Goal: Check status: Check status

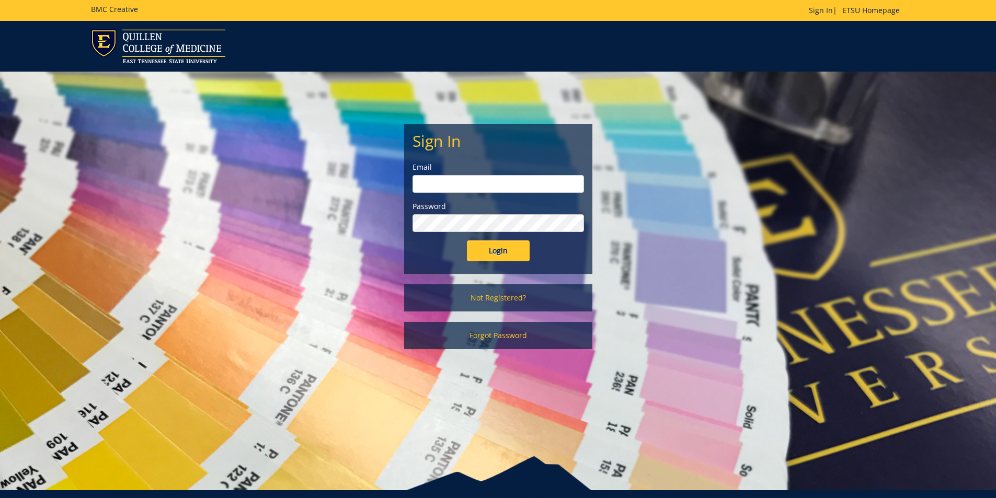
type input "[EMAIL_ADDRESS][DOMAIN_NAME]"
click at [503, 253] on input "Login" at bounding box center [498, 250] width 63 height 21
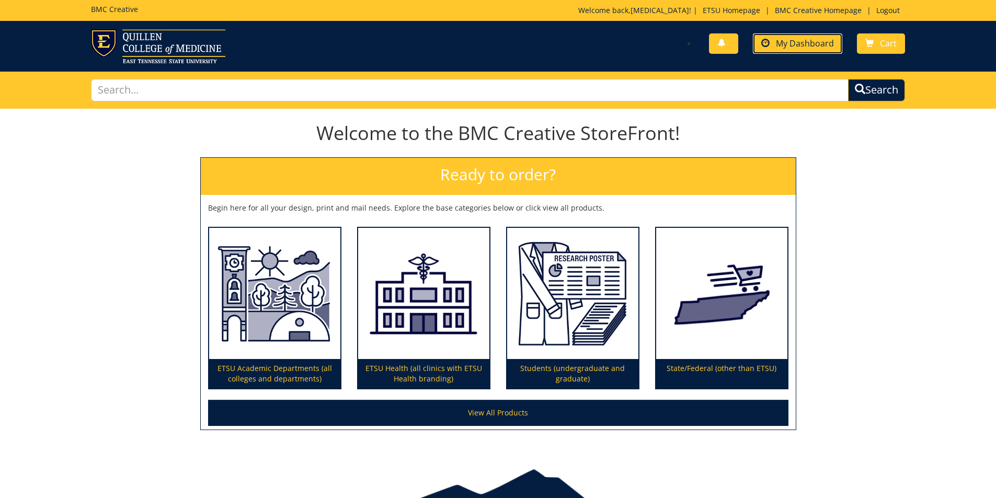
click at [789, 42] on span "My Dashboard" at bounding box center [805, 44] width 58 height 12
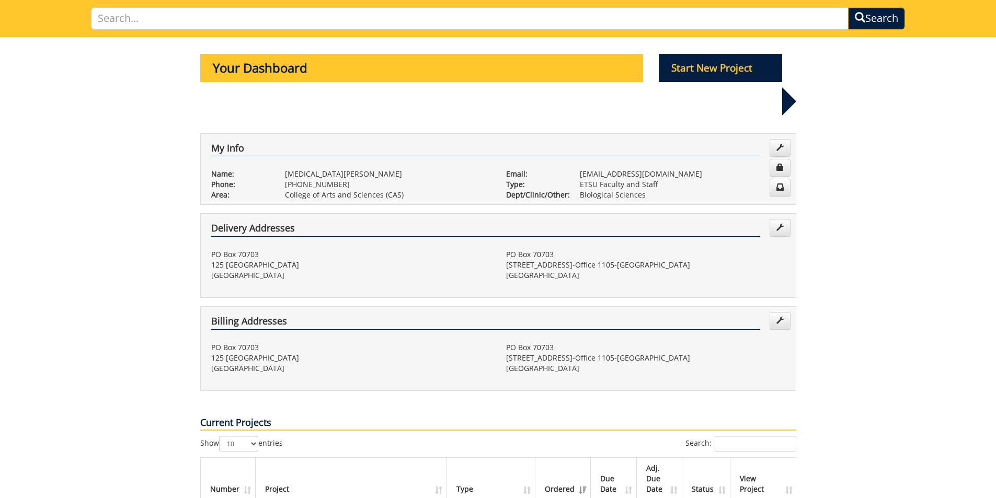
scroll to position [209, 0]
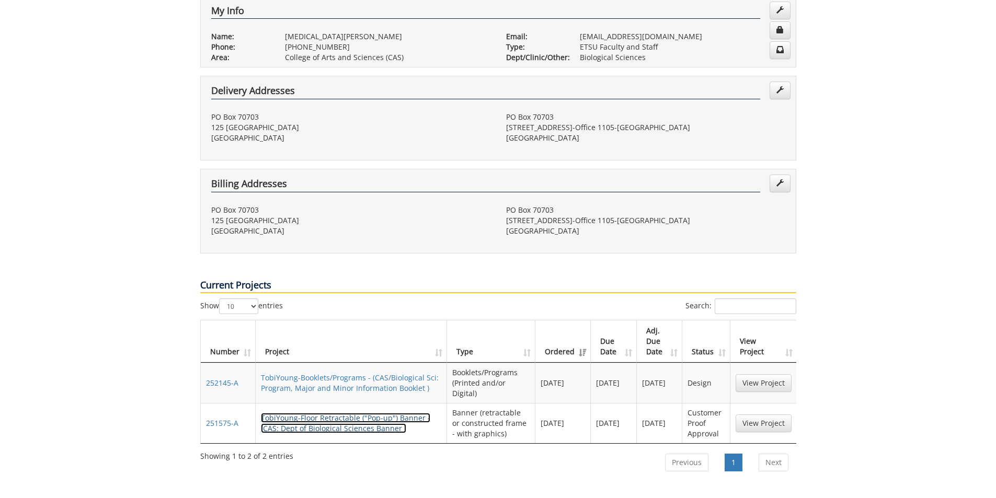
click at [363, 413] on link "TobiYoung-Floor Retractable ("Pop-up") Banner - (CAS: Dept of Biological Scienc…" at bounding box center [345, 423] width 169 height 20
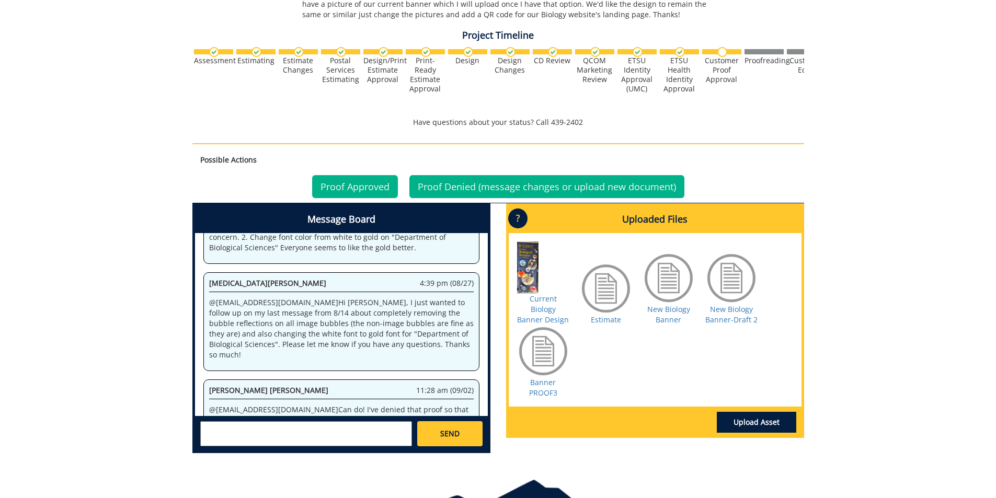
scroll to position [366, 0]
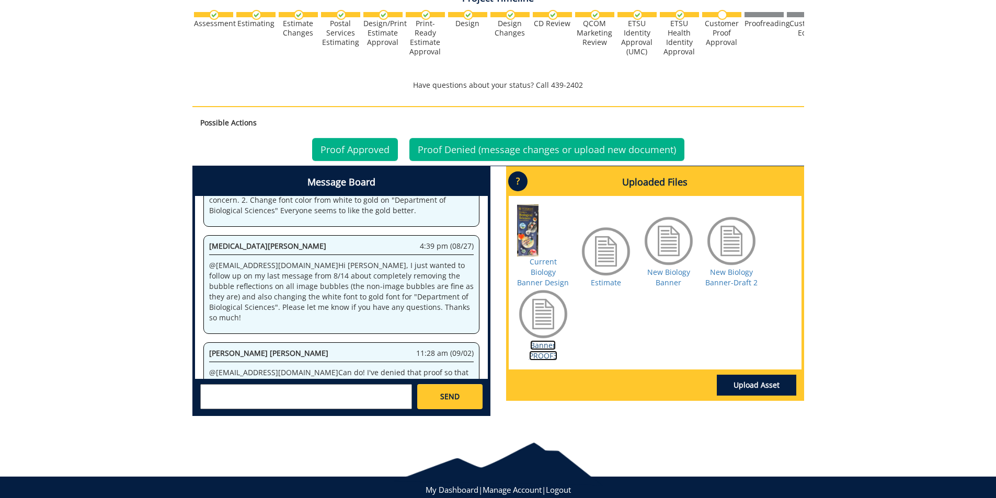
click at [536, 346] on link "Banner PROOF3" at bounding box center [543, 350] width 28 height 20
